Goal: Browse casually: Explore the website without a specific task or goal

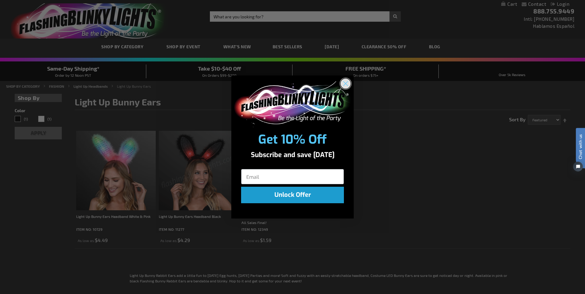
click at [346, 80] on circle "Close dialog" at bounding box center [345, 83] width 10 height 10
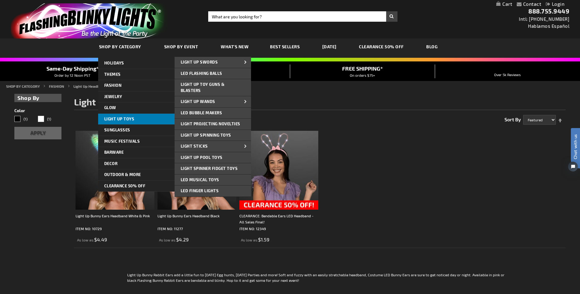
click at [130, 121] on span "Light Up Toys" at bounding box center [119, 119] width 30 height 5
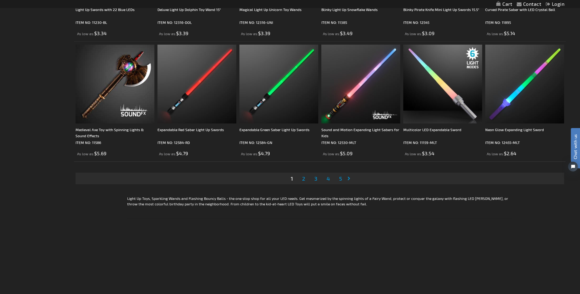
scroll to position [1223, 0]
click at [304, 178] on span "2" at bounding box center [303, 178] width 3 height 7
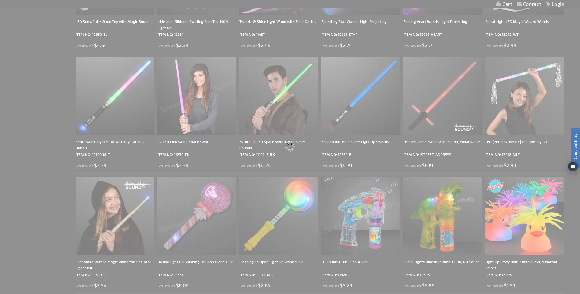
scroll to position [1, 0]
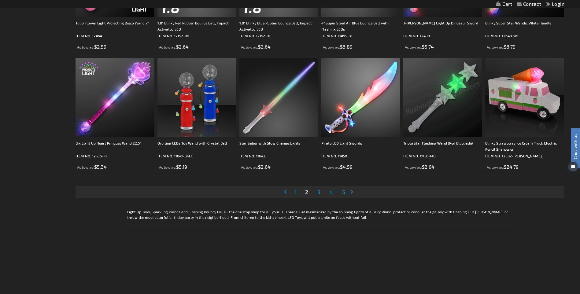
scroll to position [1223, 0]
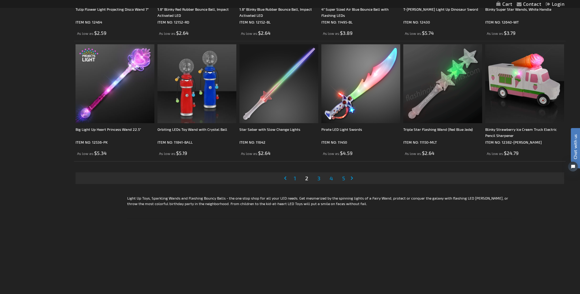
click at [319, 180] on span "3" at bounding box center [318, 178] width 3 height 7
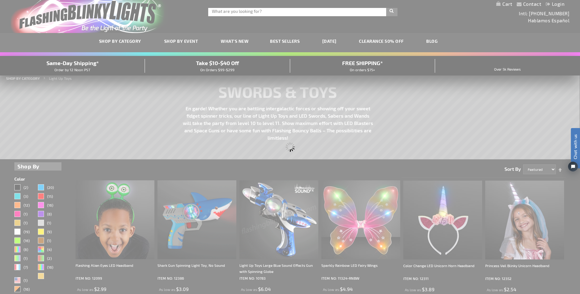
scroll to position [0, 0]
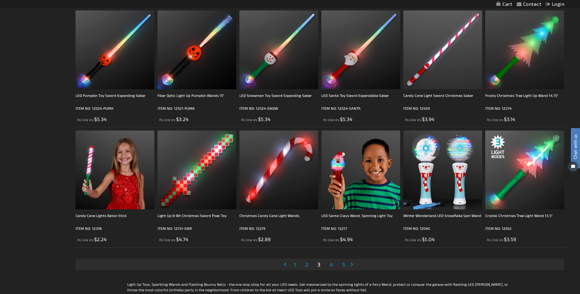
scroll to position [1162, 0]
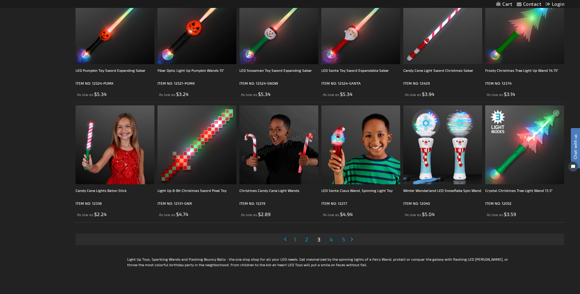
click at [330, 241] on span "4" at bounding box center [331, 239] width 3 height 7
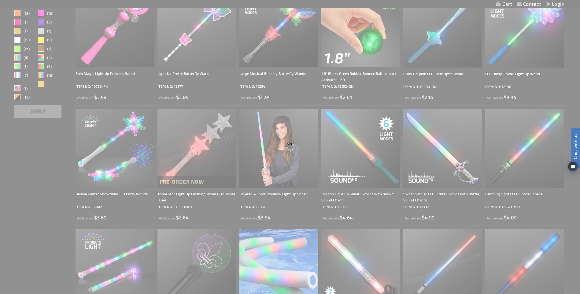
scroll to position [0, 0]
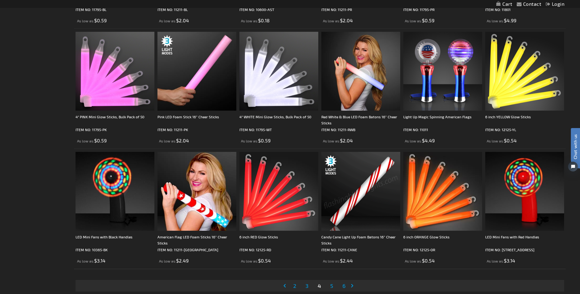
scroll to position [1193, 0]
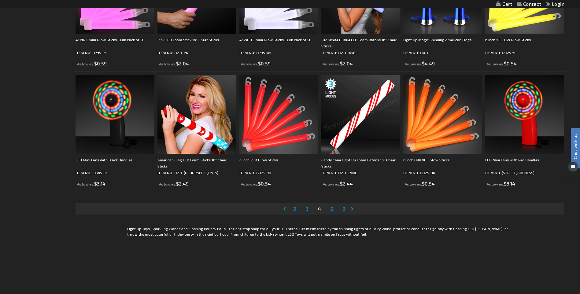
click at [331, 210] on span "5" at bounding box center [331, 209] width 3 height 7
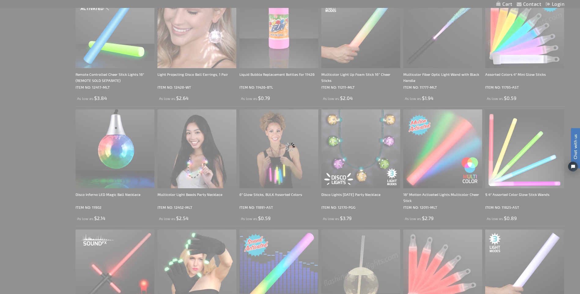
scroll to position [1, 0]
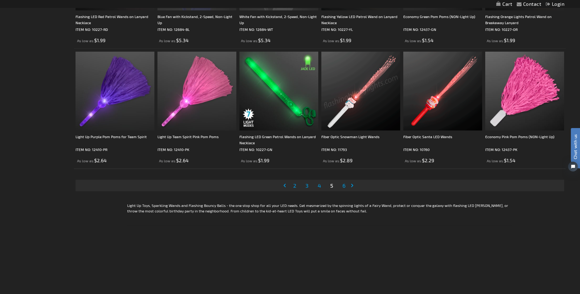
scroll to position [1284, 0]
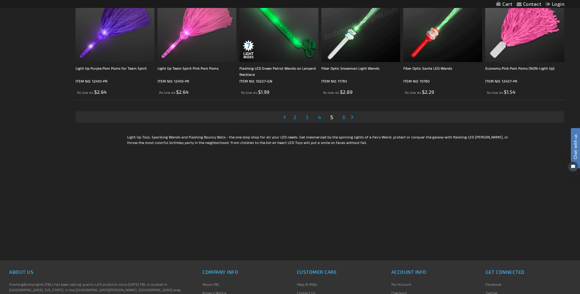
click at [345, 118] on span "6" at bounding box center [344, 117] width 3 height 7
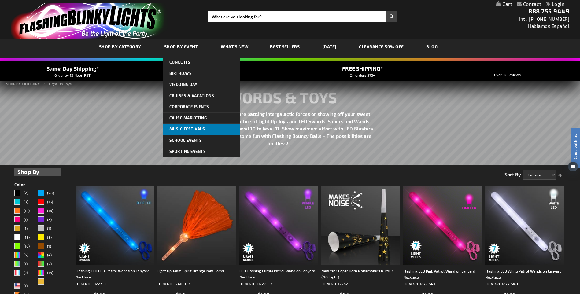
click at [188, 127] on span "Music Festivals" at bounding box center [187, 129] width 36 height 5
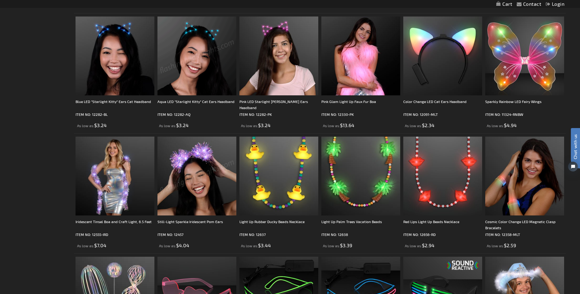
scroll to position [1193, 0]
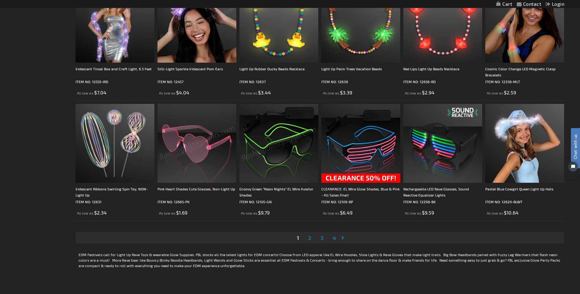
click at [308, 238] on span "2" at bounding box center [309, 238] width 3 height 7
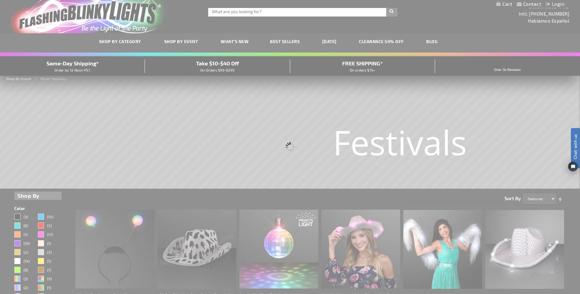
scroll to position [0, 0]
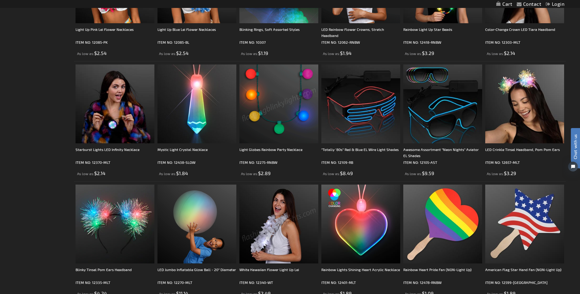
scroll to position [1193, 0]
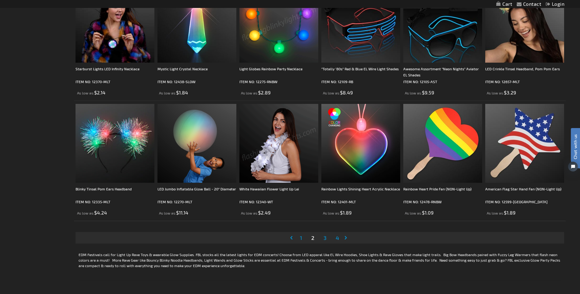
click at [325, 240] on span "3" at bounding box center [325, 238] width 3 height 7
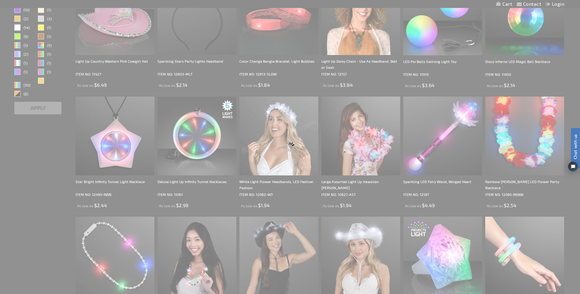
scroll to position [0, 0]
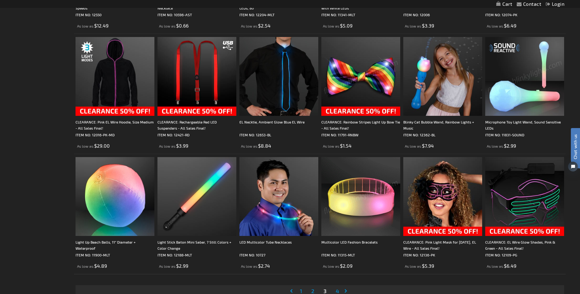
scroll to position [1254, 0]
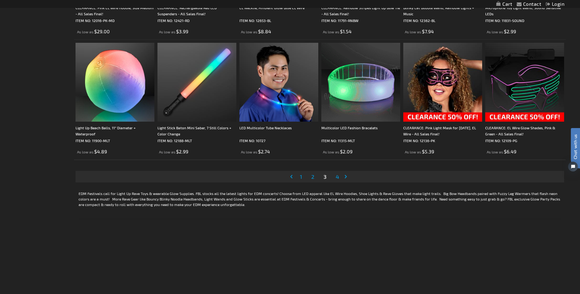
click at [337, 177] on span "4" at bounding box center [337, 176] width 3 height 7
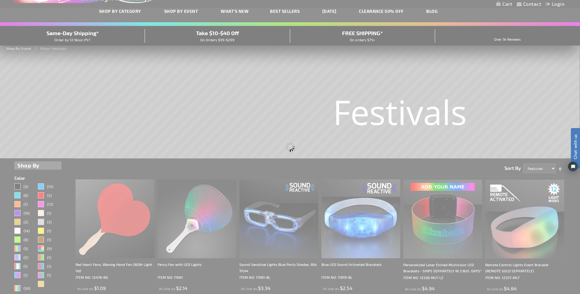
scroll to position [0, 0]
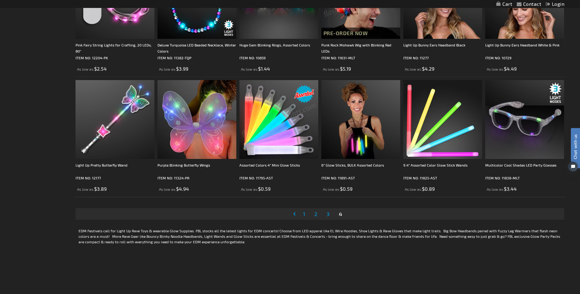
scroll to position [856, 0]
